Goal: Task Accomplishment & Management: Complete application form

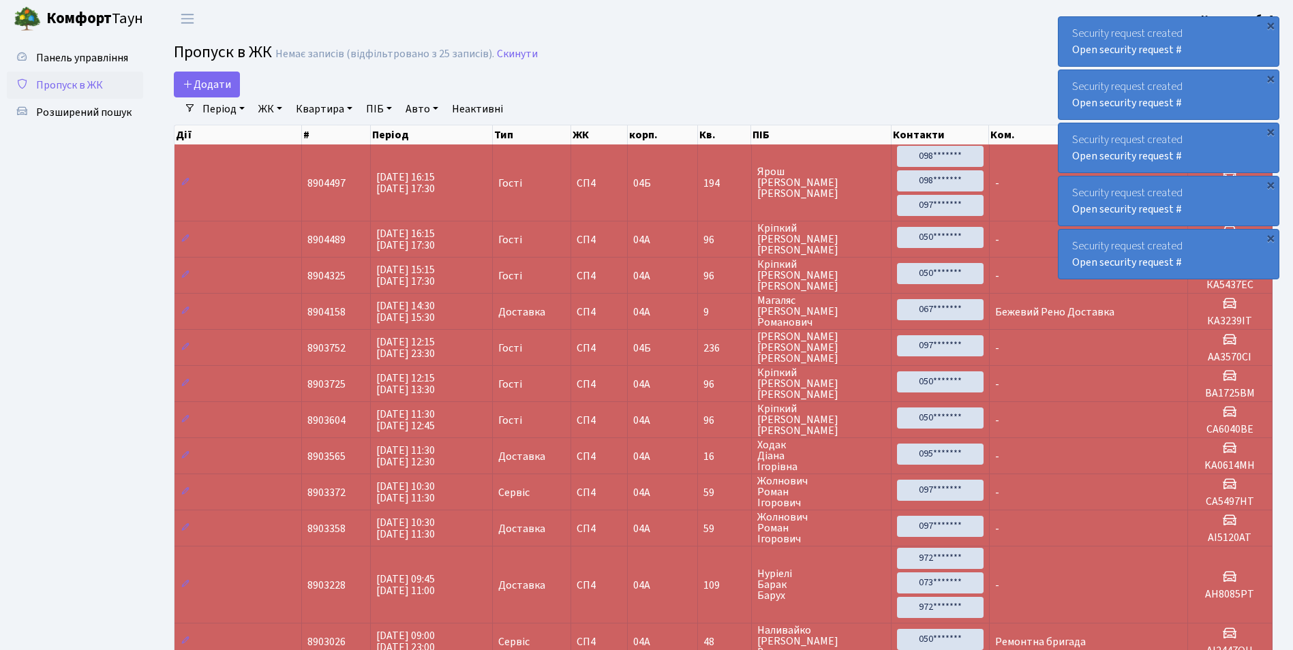
select select "25"
click at [523, 56] on link "Скинути" at bounding box center [517, 54] width 41 height 13
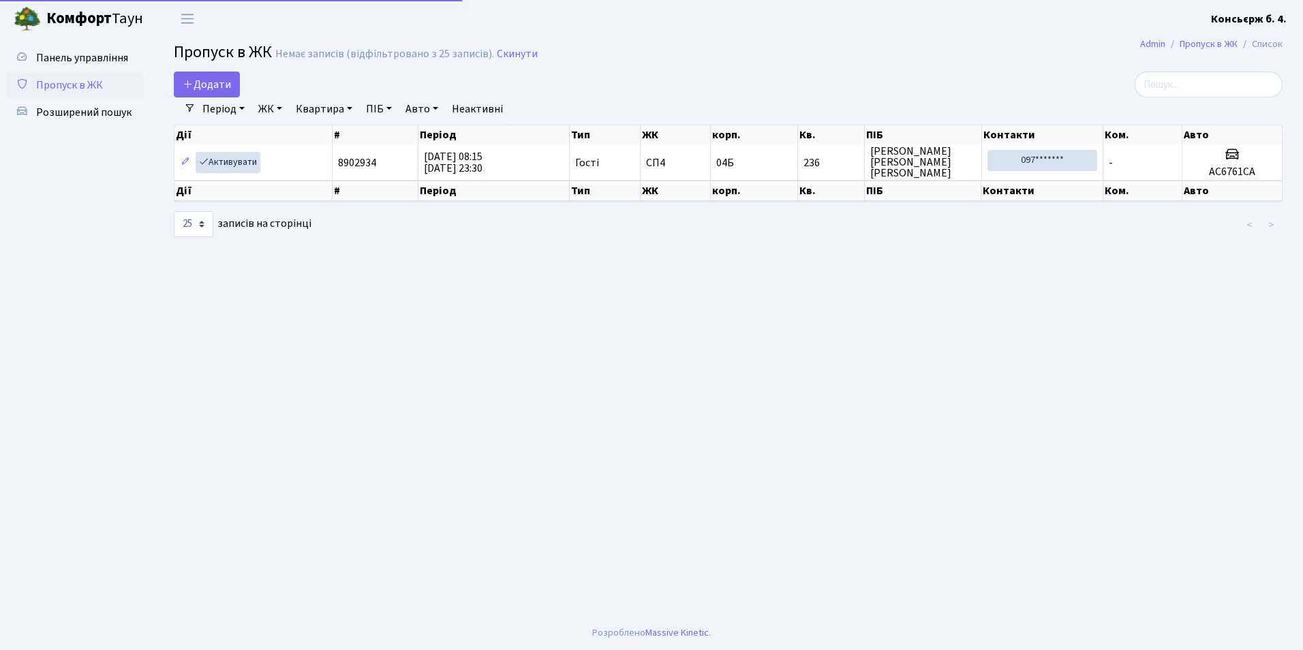
select select "25"
click at [214, 80] on span "Додати" at bounding box center [207, 84] width 48 height 15
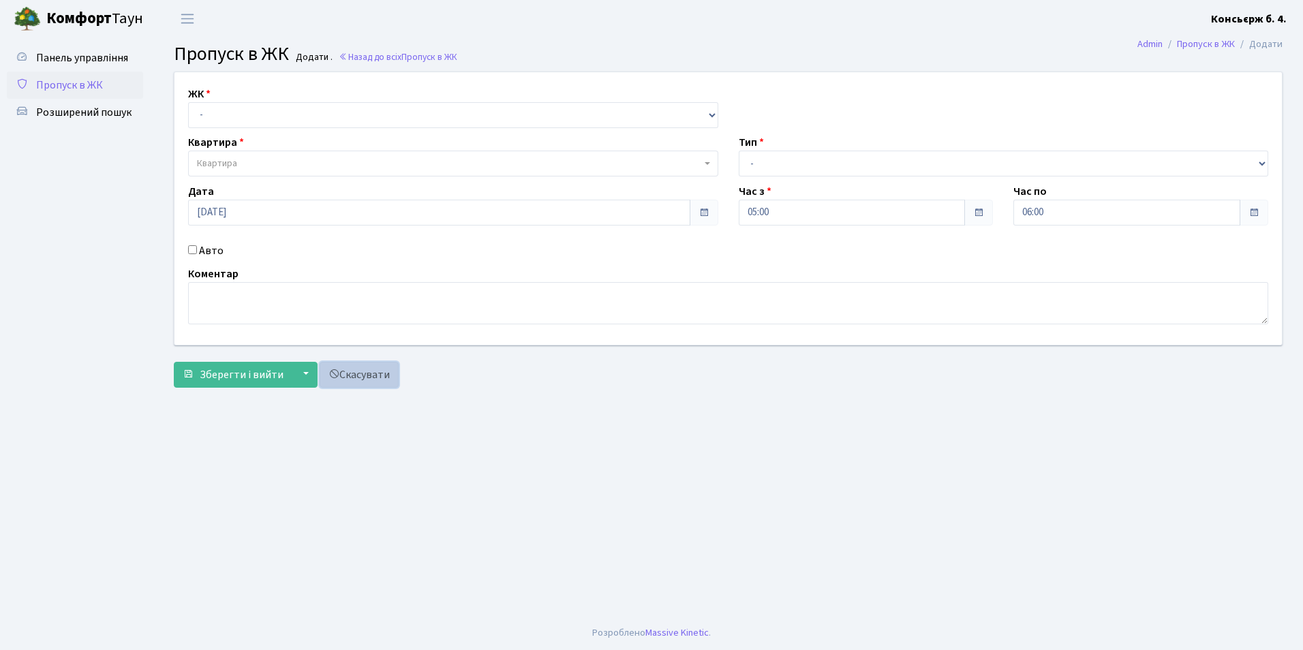
click at [360, 378] on link "Скасувати" at bounding box center [359, 375] width 79 height 26
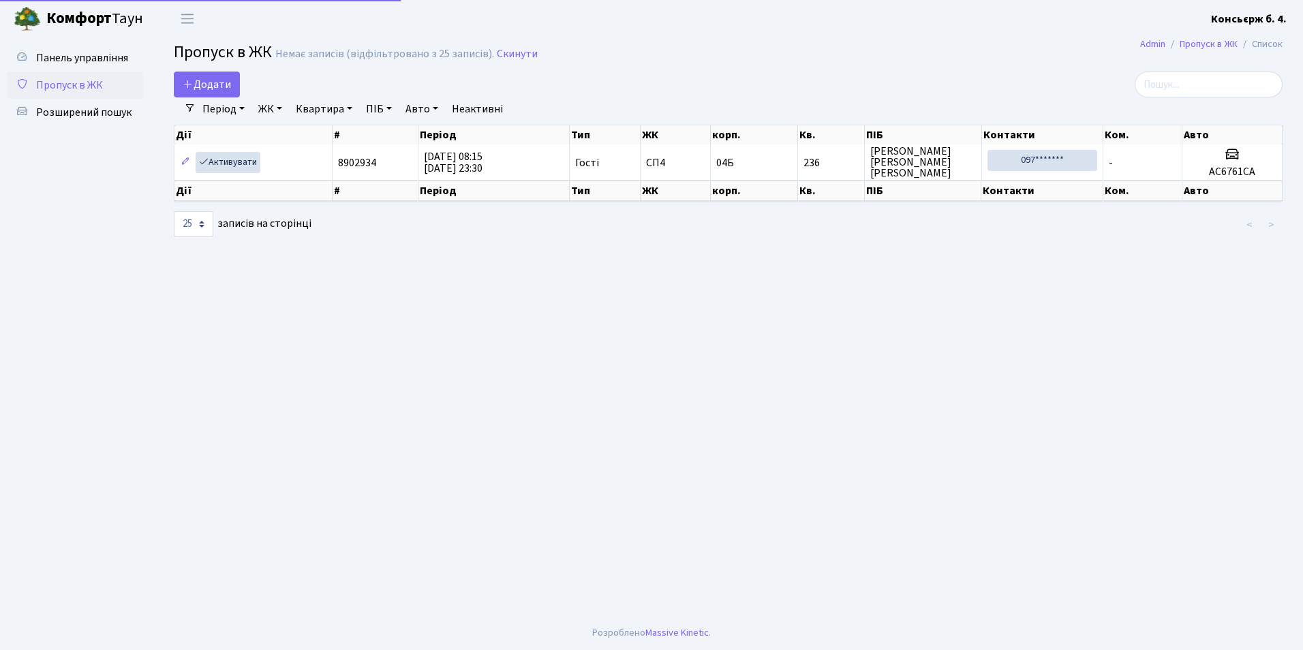
select select "25"
